Goal: Information Seeking & Learning: Learn about a topic

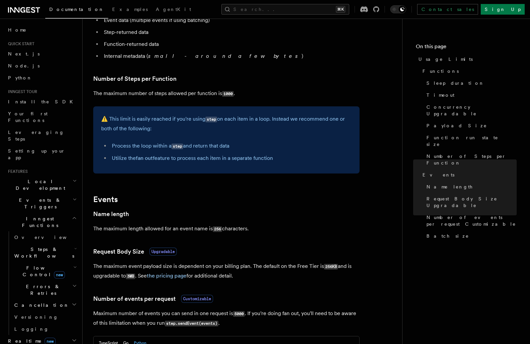
scroll to position [329, 0]
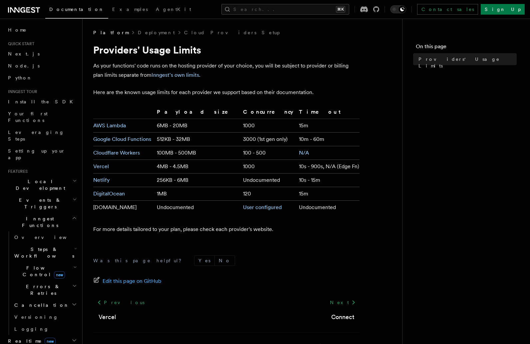
click at [105, 102] on article "Platform Deployment Cloud Providers Setup Providers' Usage Limits As your funct…" at bounding box center [242, 197] width 298 height 337
click at [114, 111] on th at bounding box center [123, 113] width 61 height 11
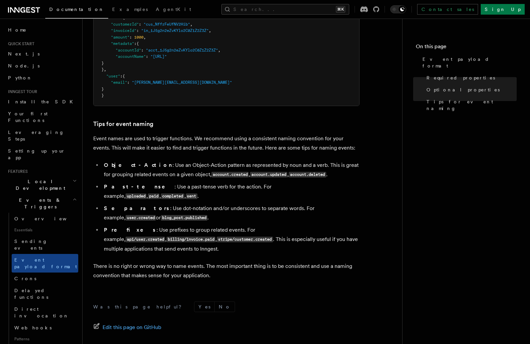
scroll to position [400, 0]
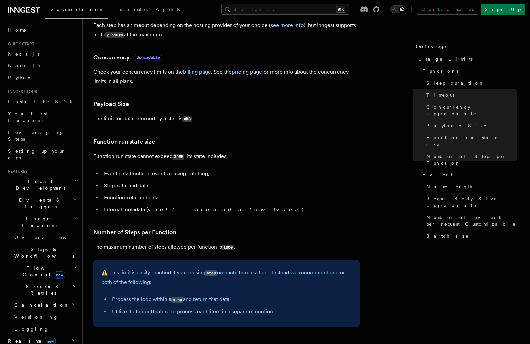
scroll to position [182, 0]
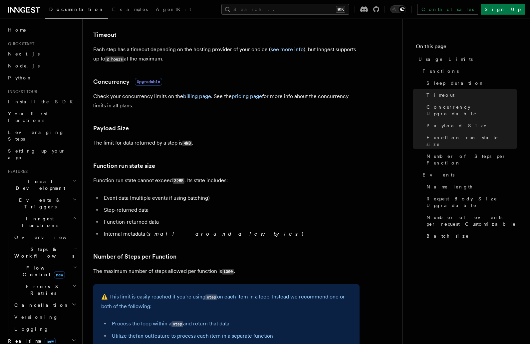
click at [176, 149] on article "Platform Usage Limits We have put some limits on the service to make sure we pr…" at bounding box center [242, 303] width 298 height 912
click at [186, 144] on code "4MB" at bounding box center [186, 144] width 9 height 6
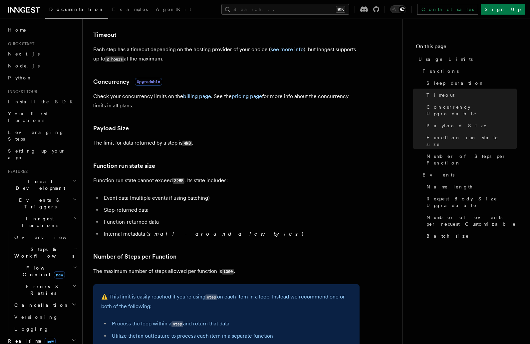
scroll to position [172, 0]
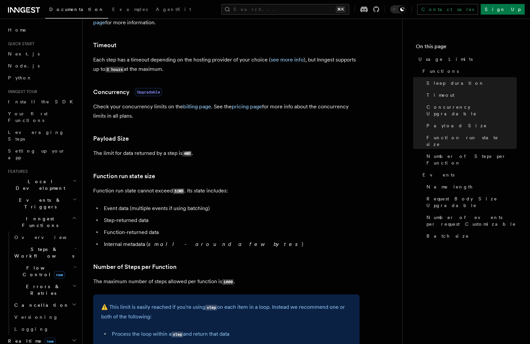
click at [175, 175] on h3 "Function run state size" at bounding box center [226, 176] width 266 height 9
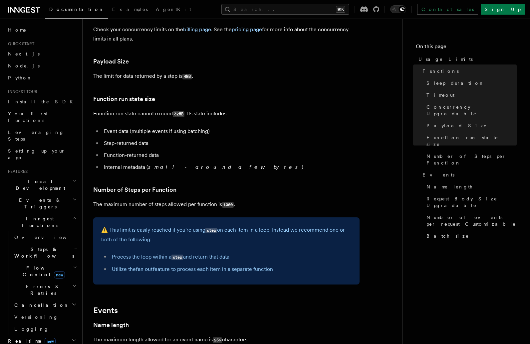
scroll to position [277, 0]
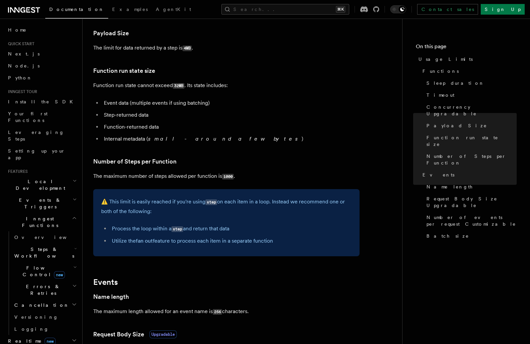
click at [231, 156] on article "Platform Usage Limits We have put some limits on the service to make sure we pr…" at bounding box center [242, 208] width 298 height 912
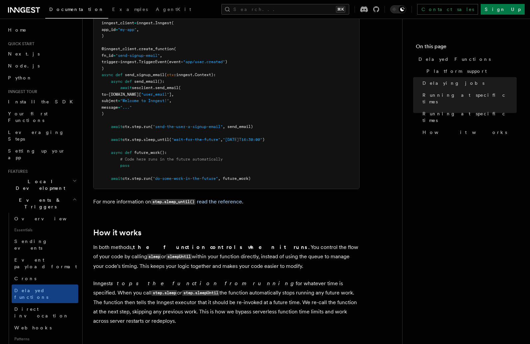
scroll to position [507, 0]
